Goal: Information Seeking & Learning: Learn about a topic

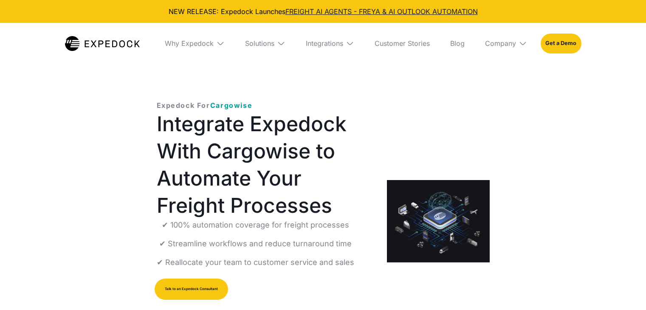
select select
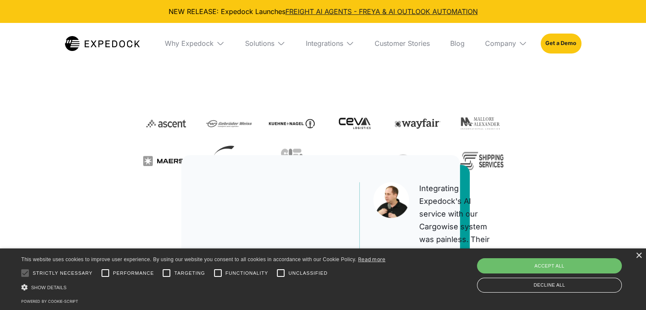
scroll to position [297, 0]
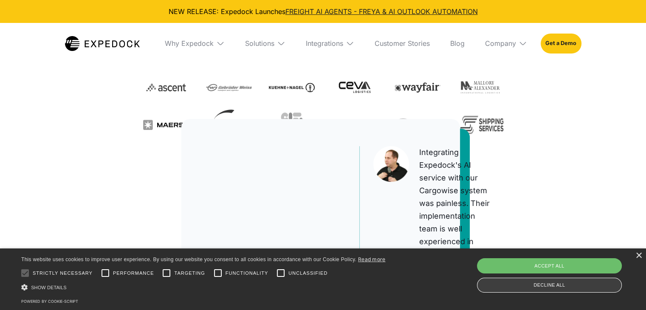
click at [593, 286] on div "Decline all" at bounding box center [549, 285] width 145 height 15
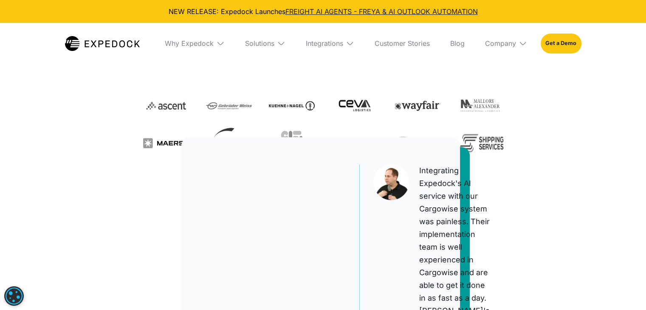
scroll to position [170, 0]
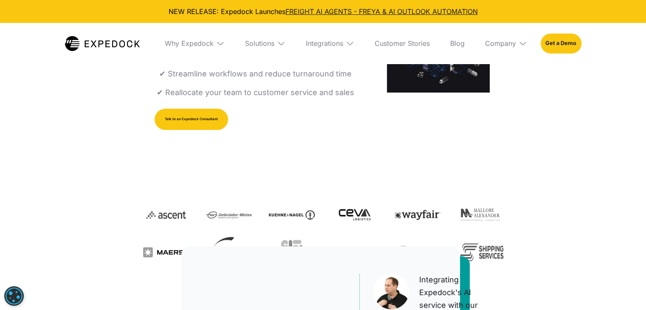
drag, startPoint x: 436, startPoint y: 261, endPoint x: 228, endPoint y: 211, distance: 213.9
click at [228, 211] on img at bounding box center [229, 215] width 46 height 31
click at [522, 41] on img at bounding box center [522, 43] width 8 height 8
click at [506, 78] on link "About Us" at bounding box center [506, 75] width 56 height 22
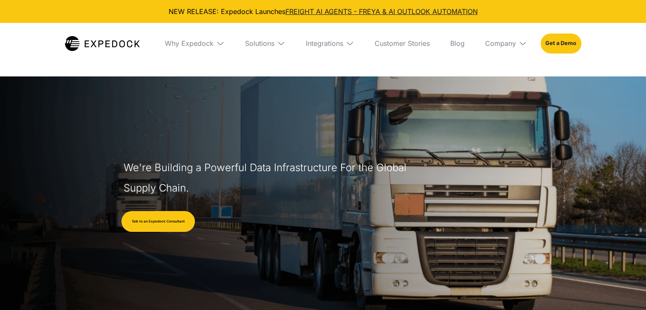
select select
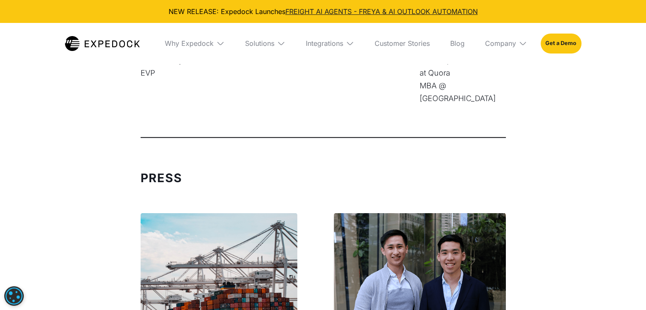
scroll to position [2505, 0]
